Goal: Transaction & Acquisition: Book appointment/travel/reservation

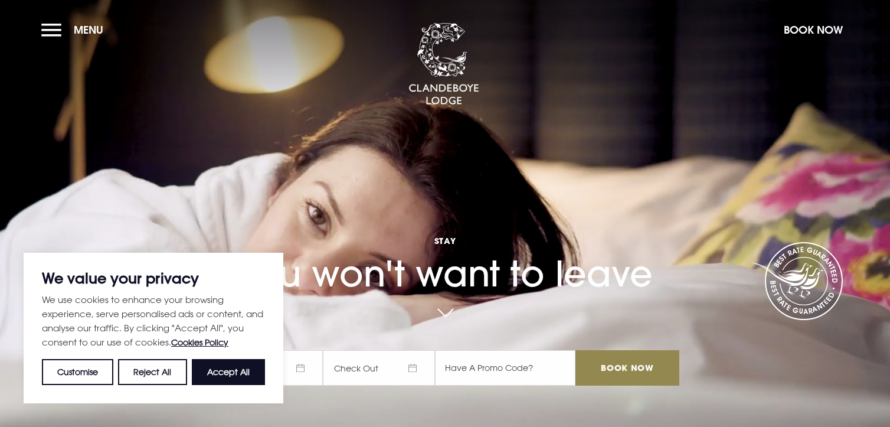
click at [232, 366] on button "Accept All" at bounding box center [228, 372] width 73 height 26
checkbox input "true"
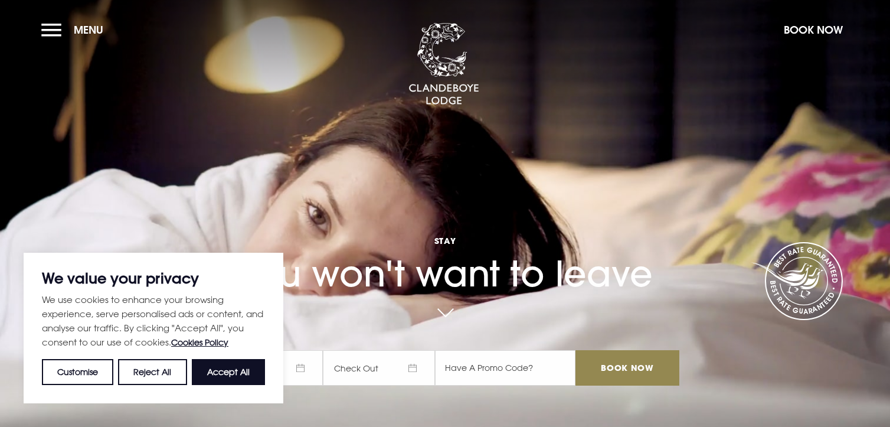
checkbox input "true"
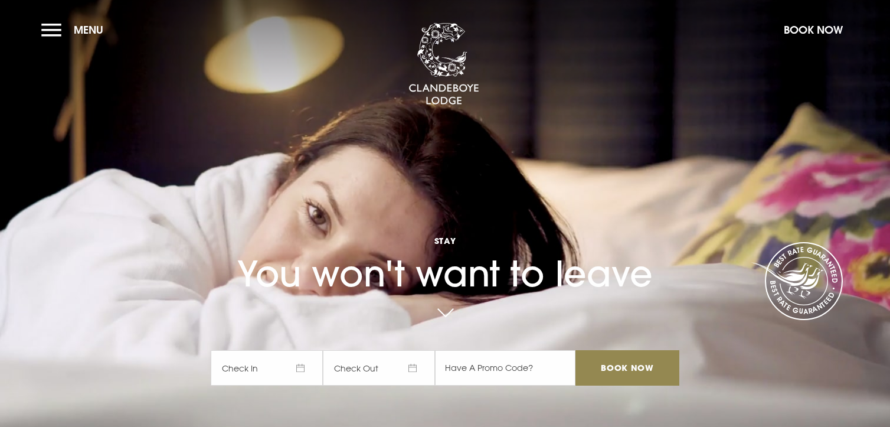
click at [304, 371] on span "Check In" at bounding box center [267, 367] width 112 height 35
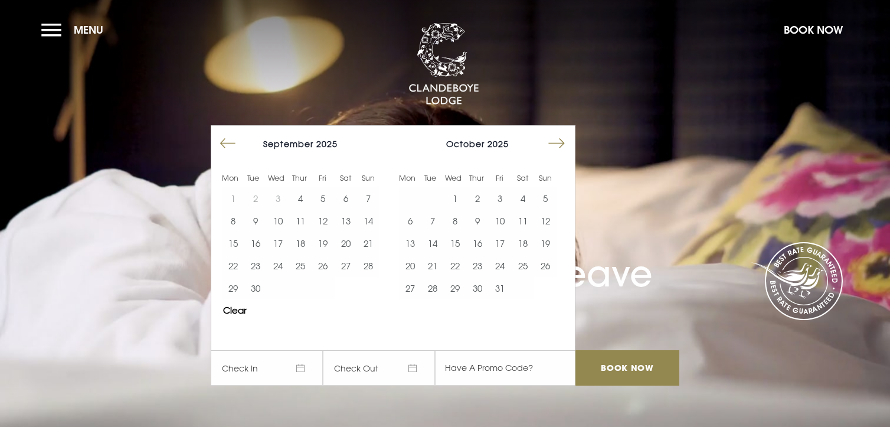
click at [567, 143] on button "Move forward to switch to the next month." at bounding box center [556, 143] width 22 height 22
click at [566, 143] on button "Move forward to switch to the next month." at bounding box center [556, 143] width 22 height 22
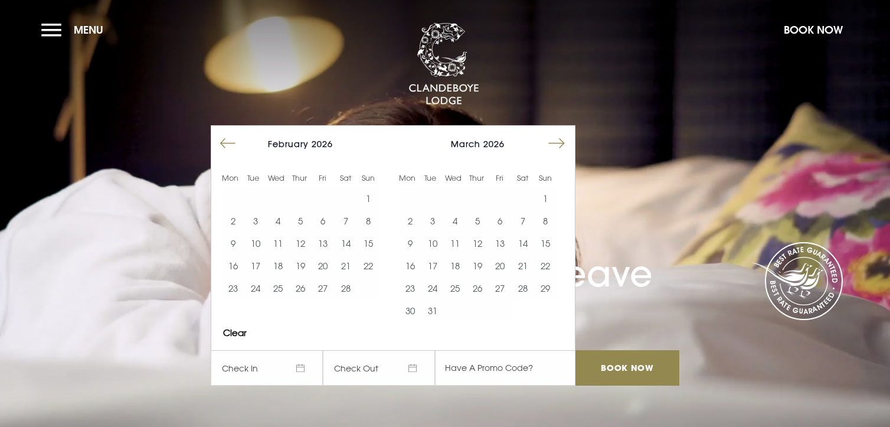
click at [566, 143] on button "Move forward to switch to the next month." at bounding box center [556, 143] width 22 height 22
click at [507, 218] on button "12" at bounding box center [499, 220] width 22 height 22
click at [523, 220] on button "13" at bounding box center [522, 220] width 22 height 22
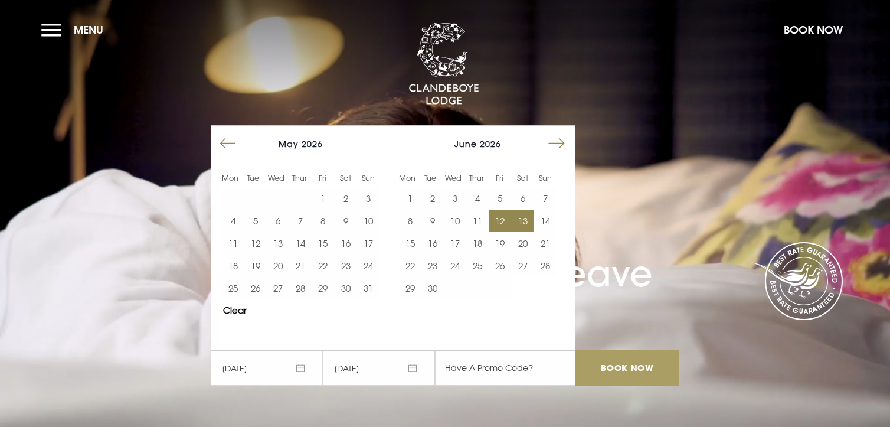
click at [622, 369] on input "Book Now" at bounding box center [627, 367] width 104 height 35
